Goal: Information Seeking & Learning: Learn about a topic

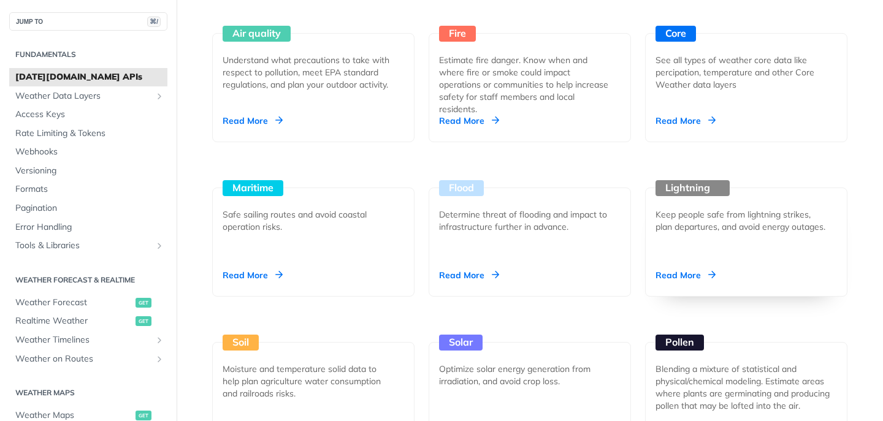
scroll to position [1145, 0]
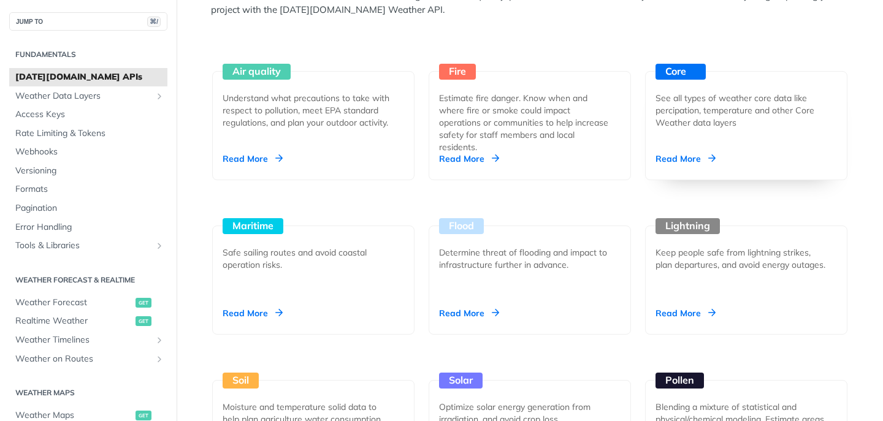
click at [739, 104] on div "See all types of weather core data like percipation, temperature and other Core…" at bounding box center [741, 110] width 172 height 37
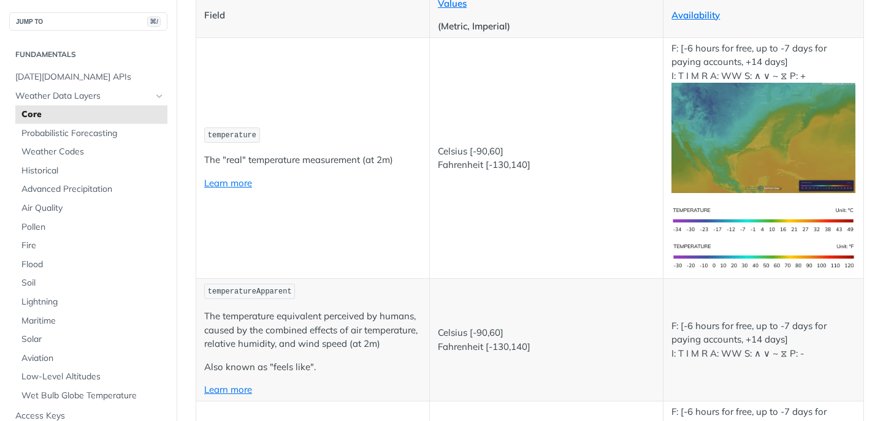
scroll to position [204, 0]
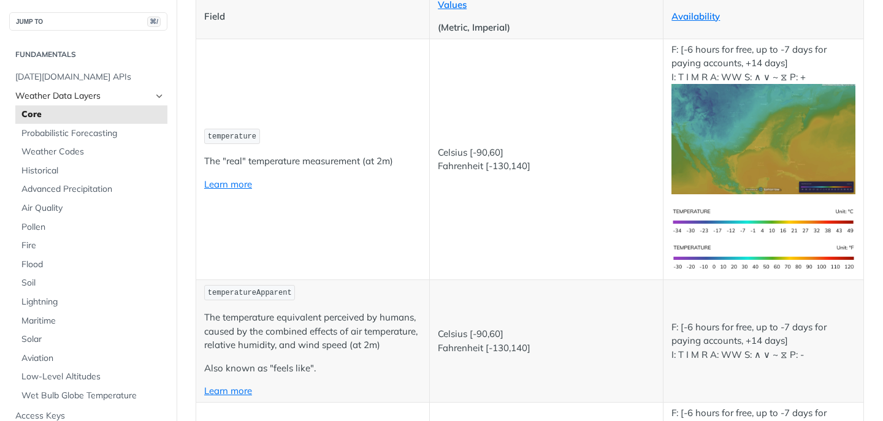
click at [66, 94] on span "Weather Data Layers" at bounding box center [83, 96] width 136 height 12
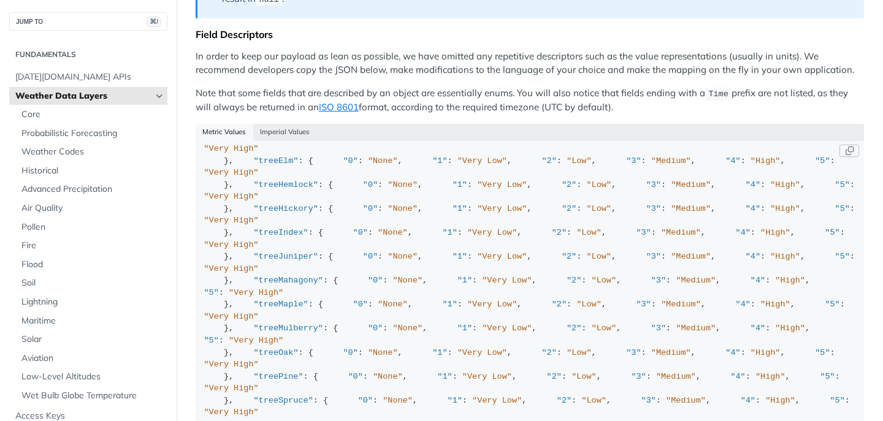
scroll to position [537, 0]
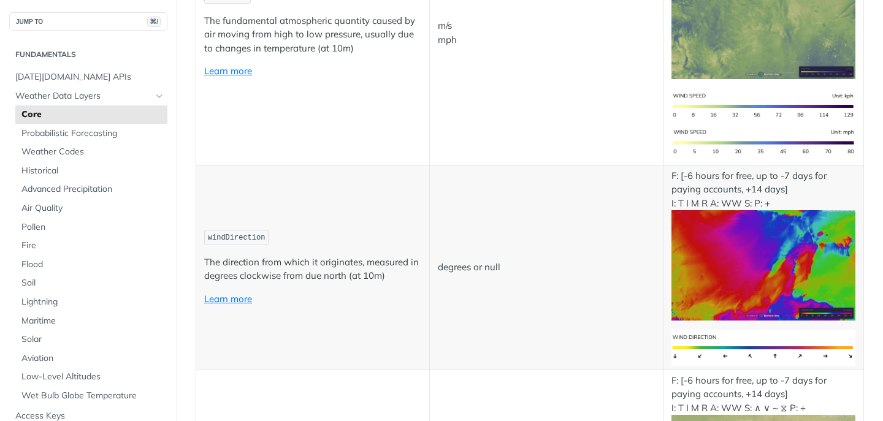
scroll to position [287, 0]
